Goal: Contribute content: Add original content to the website for others to see

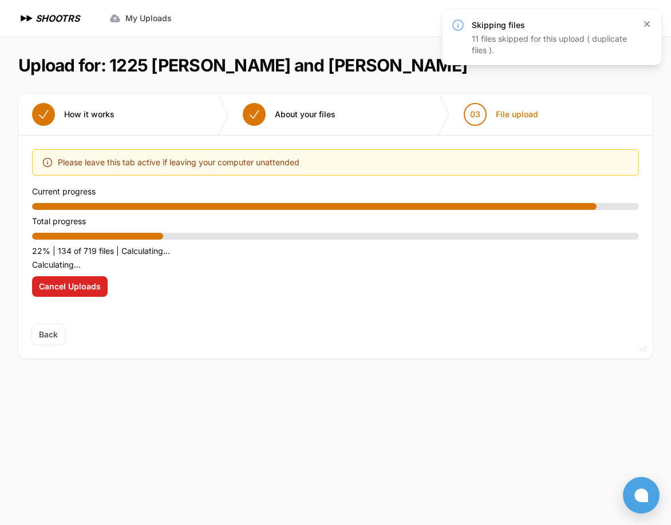
click at [644, 25] on icon "button" at bounding box center [646, 23] width 11 height 11
drag, startPoint x: 330, startPoint y: 236, endPoint x: 283, endPoint y: 237, distance: 47.5
click at [330, 236] on div at bounding box center [335, 236] width 606 height 7
click at [145, 237] on div at bounding box center [97, 236] width 131 height 7
click at [82, 256] on p "22% | 134 of 719 files | Calculating..." at bounding box center [335, 251] width 606 height 14
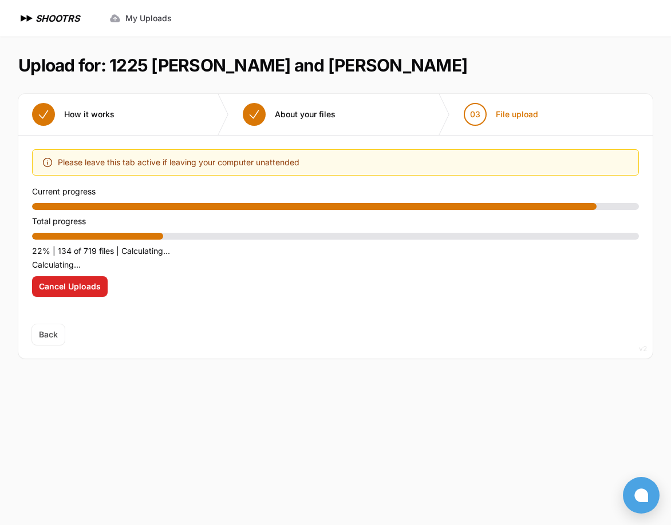
click at [140, 256] on p "22% | 134 of 719 files | Calculating..." at bounding box center [335, 251] width 606 height 14
click at [60, 251] on p "22% | 134 of 719 files | Calculating..." at bounding box center [335, 251] width 606 height 14
click at [239, 164] on span "Please leave this tab active if leaving your computer unattended" at bounding box center [178, 163] width 241 height 14
click at [50, 334] on span "Back" at bounding box center [48, 334] width 33 height 21
click at [46, 335] on span "Back" at bounding box center [48, 334] width 33 height 21
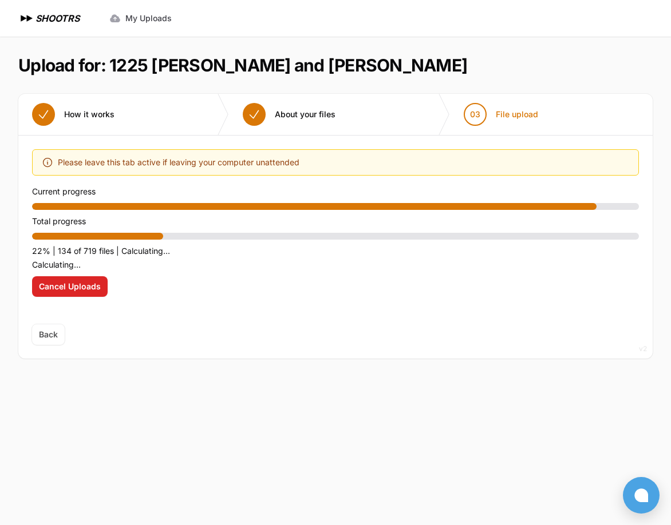
click at [47, 333] on span "Back" at bounding box center [48, 334] width 33 height 21
